Goal: Check status: Check status

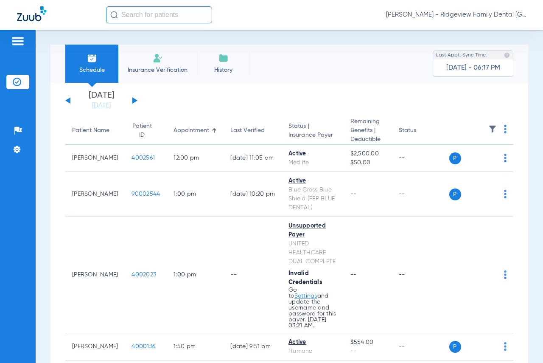
click at [136, 98] on div "[DATE] [DATE] [DATE] [DATE] [DATE] [DATE] [DATE] [DATE] [DATE] [DATE] [DATE] [D…" at bounding box center [101, 100] width 72 height 19
click at [134, 99] on button at bounding box center [134, 100] width 5 height 6
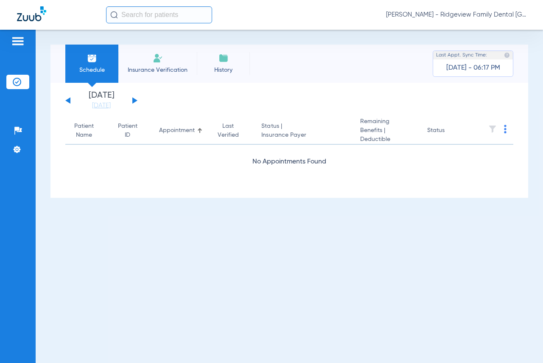
click at [133, 101] on button at bounding box center [134, 100] width 5 height 6
click at [134, 101] on button at bounding box center [134, 100] width 5 height 6
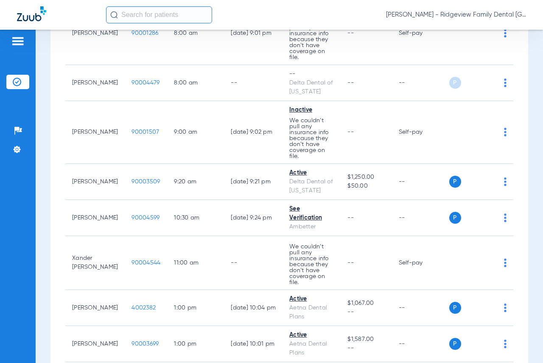
scroll to position [19, 0]
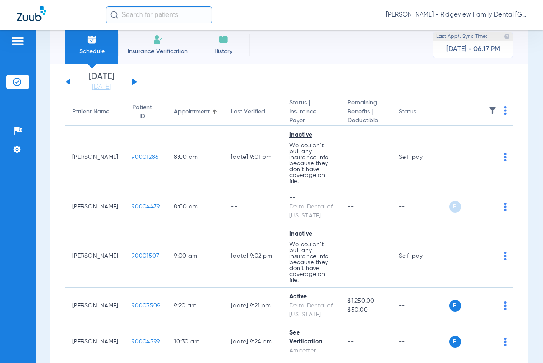
click at [134, 81] on button at bounding box center [134, 81] width 5 height 6
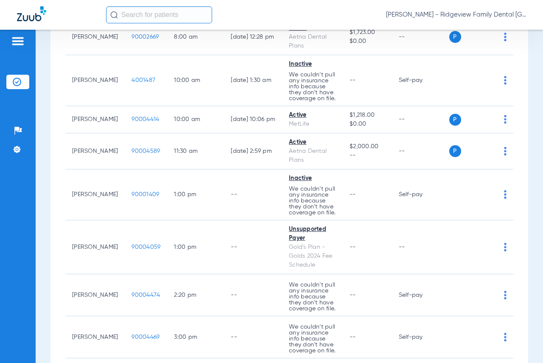
scroll to position [42, 0]
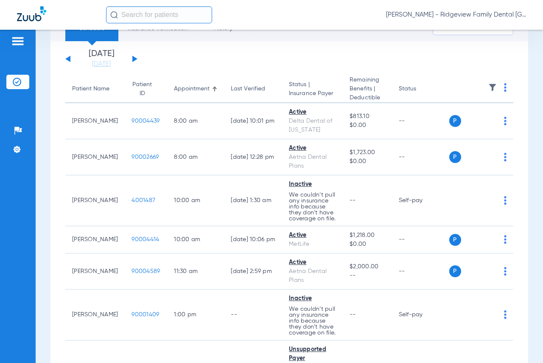
click at [133, 59] on button at bounding box center [134, 59] width 5 height 6
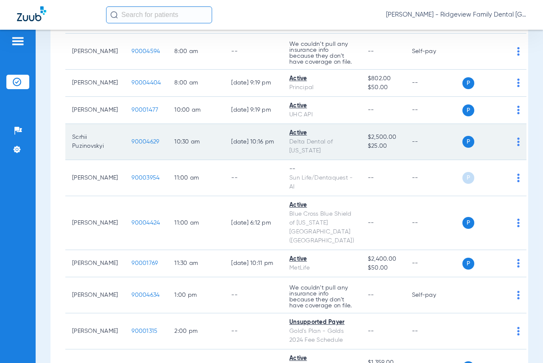
scroll to position [36, 0]
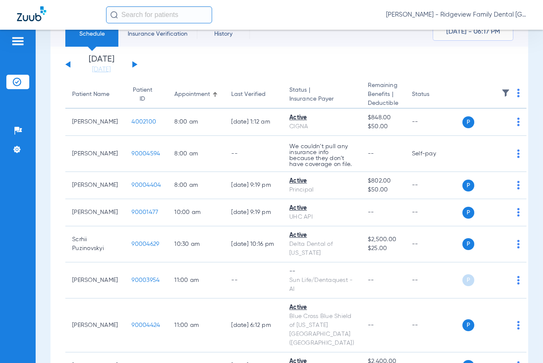
click at [134, 64] on button at bounding box center [134, 64] width 5 height 6
